Goal: Task Accomplishment & Management: Use online tool/utility

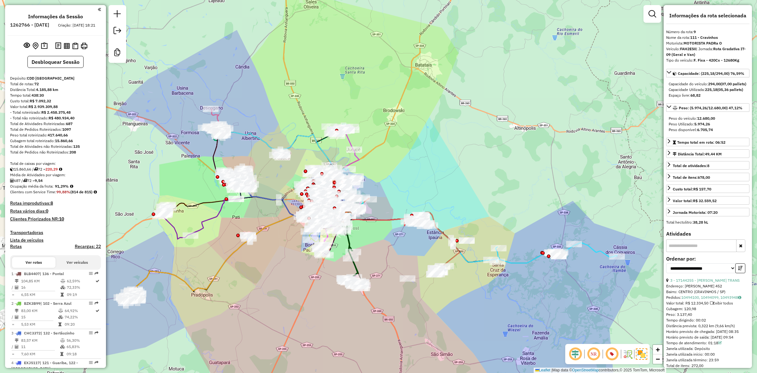
select select "**********"
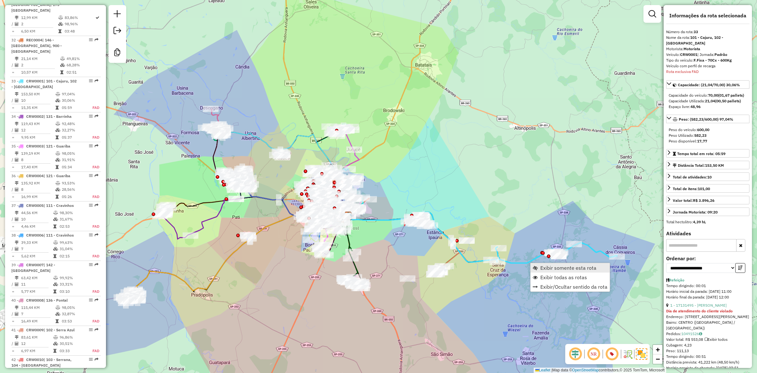
scroll to position [1385, 0]
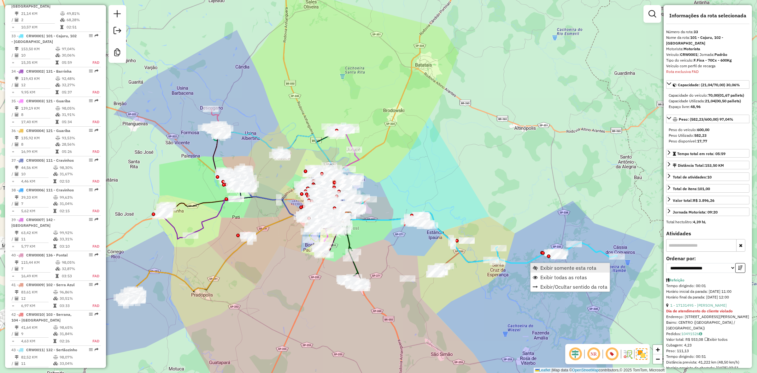
click at [544, 269] on span "Exibir somente esta rota" at bounding box center [569, 267] width 56 height 5
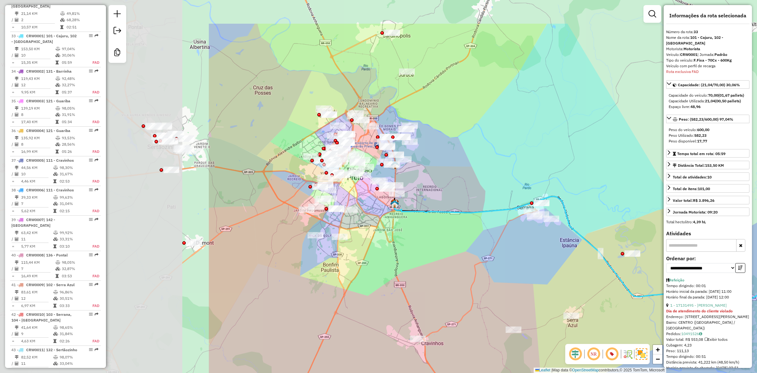
drag, startPoint x: 270, startPoint y: 203, endPoint x: 555, endPoint y: 264, distance: 291.7
click at [555, 264] on div "Janela de atendimento Grade de atendimento Capacidade Transportadoras Veículos …" at bounding box center [378, 186] width 757 height 373
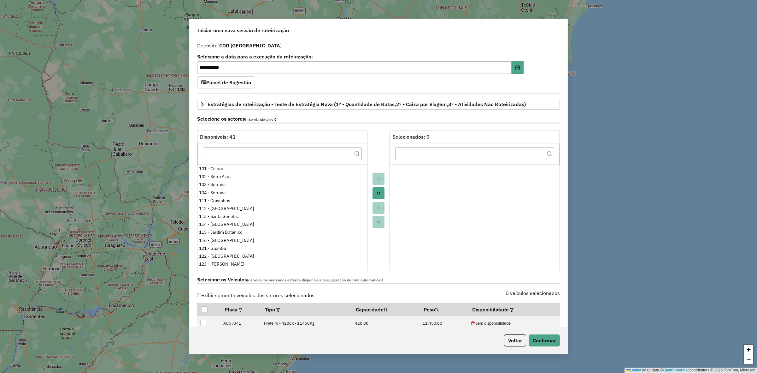
select select "*"
